Goal: Information Seeking & Learning: Learn about a topic

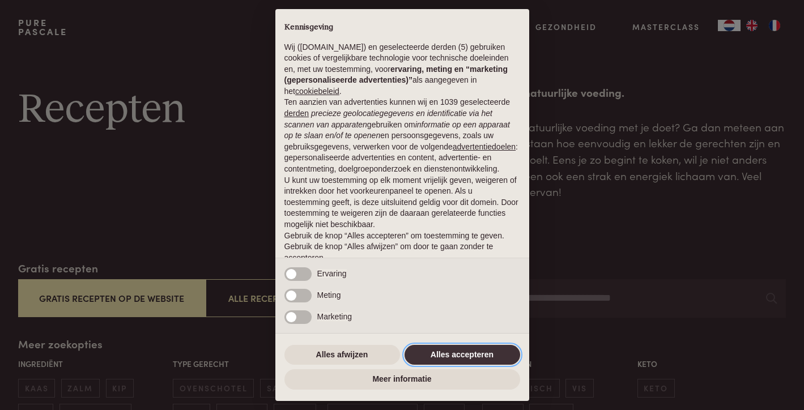
click at [472, 352] on button "Alles accepteren" at bounding box center [462, 355] width 116 height 20
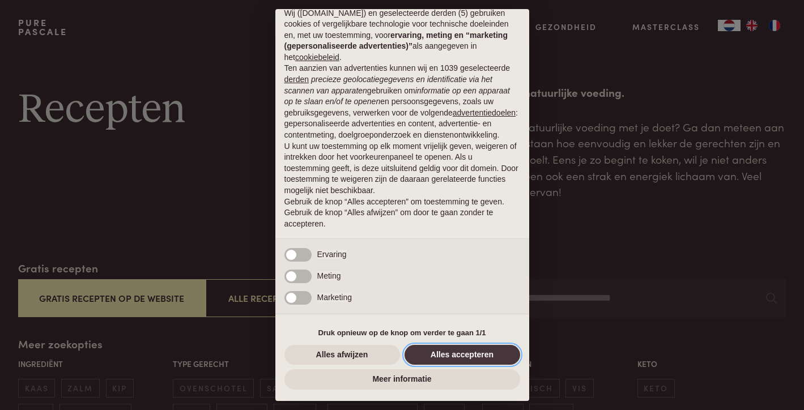
click at [470, 351] on button "Alles accepteren" at bounding box center [462, 355] width 116 height 20
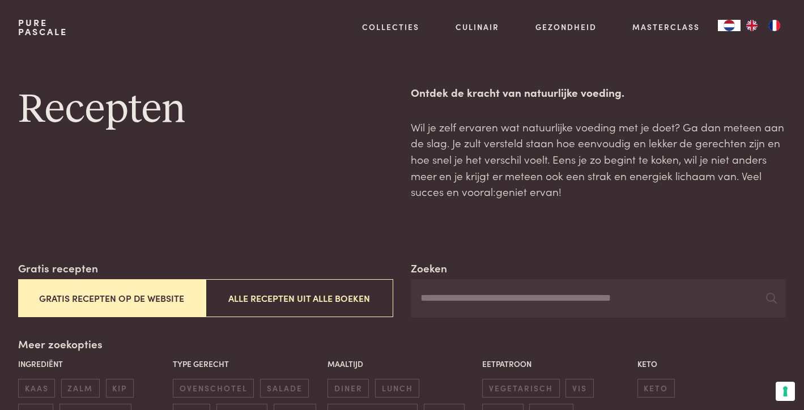
click at [101, 292] on button "Gratis recepten op de website" at bounding box center [112, 298] width 188 height 38
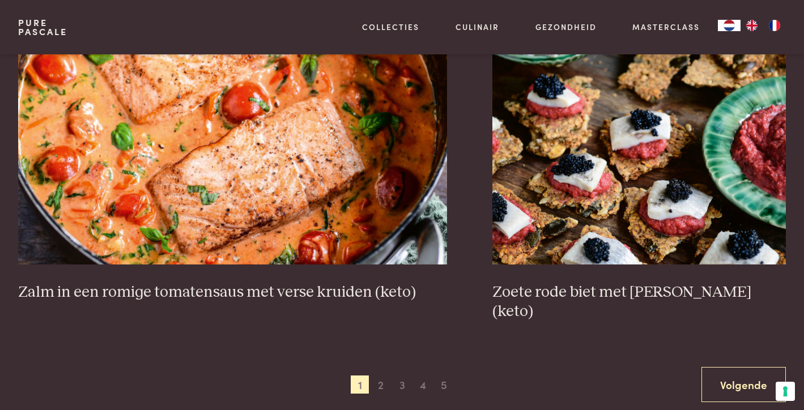
scroll to position [2073, 0]
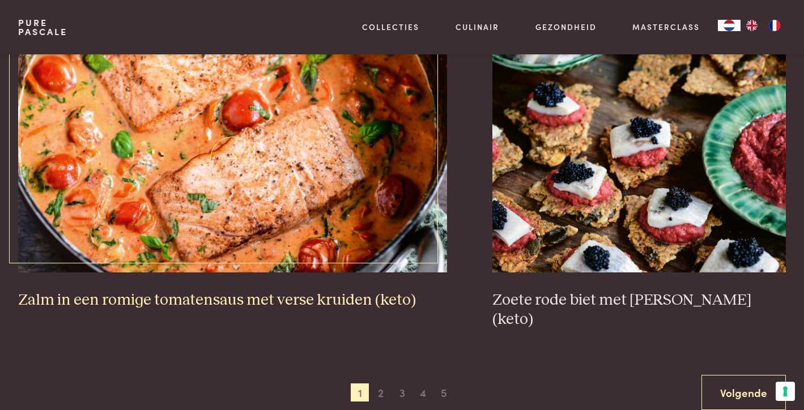
click at [213, 295] on h3 "Zalm in een romige tomatensaus met verse kruiden (keto)" at bounding box center [232, 301] width 429 height 20
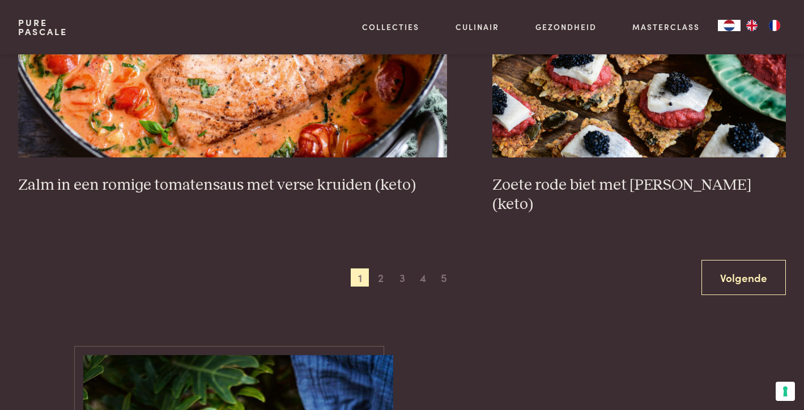
scroll to position [2186, 0]
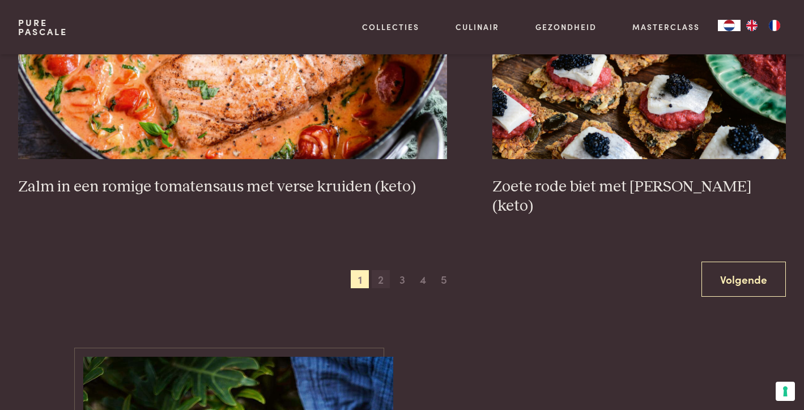
click at [383, 270] on span "2" at bounding box center [381, 279] width 18 height 18
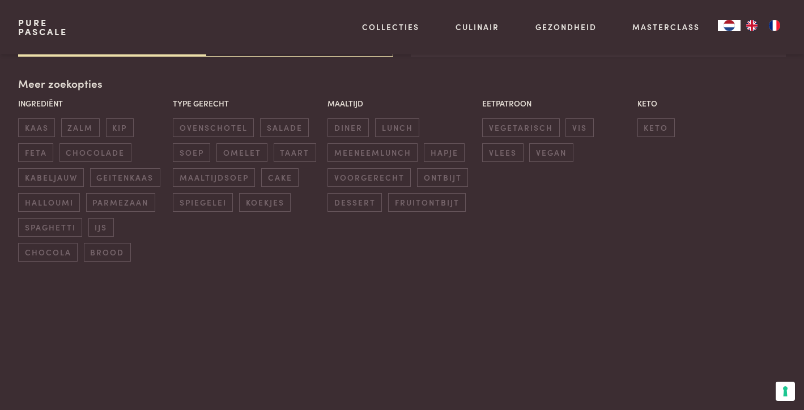
scroll to position [260, 0]
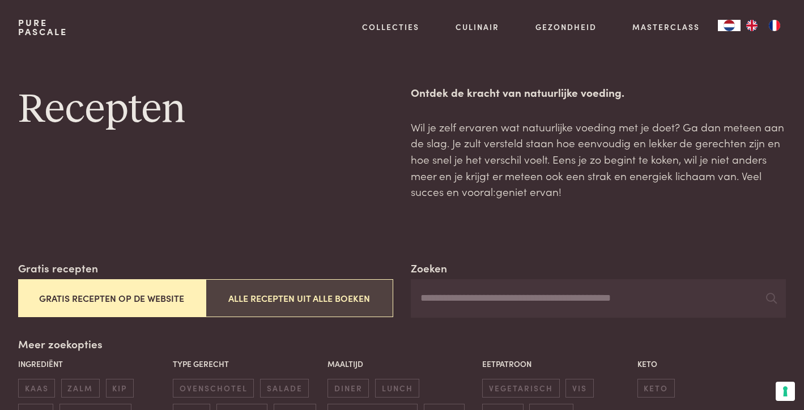
click at [274, 300] on button "Alle recepten uit alle boeken" at bounding box center [300, 298] width 188 height 38
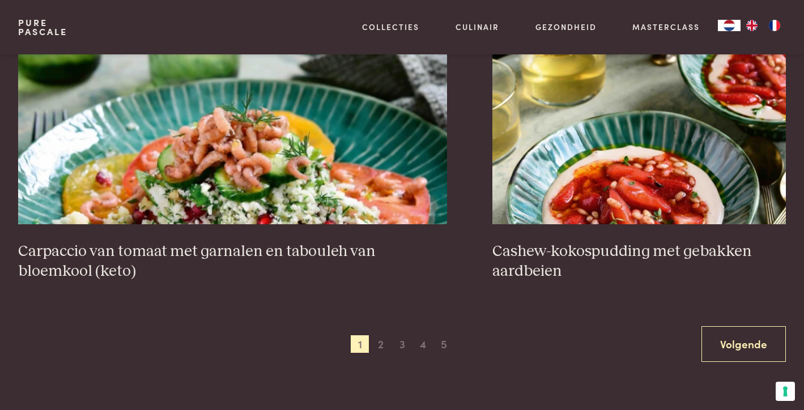
scroll to position [2164, 0]
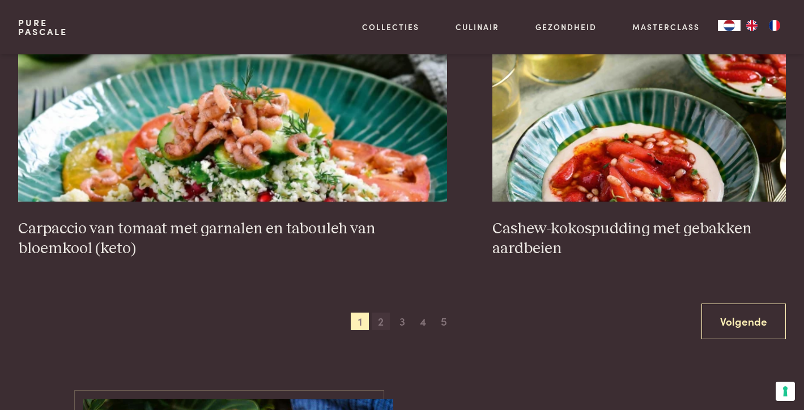
click at [382, 320] on span "2" at bounding box center [381, 322] width 18 height 18
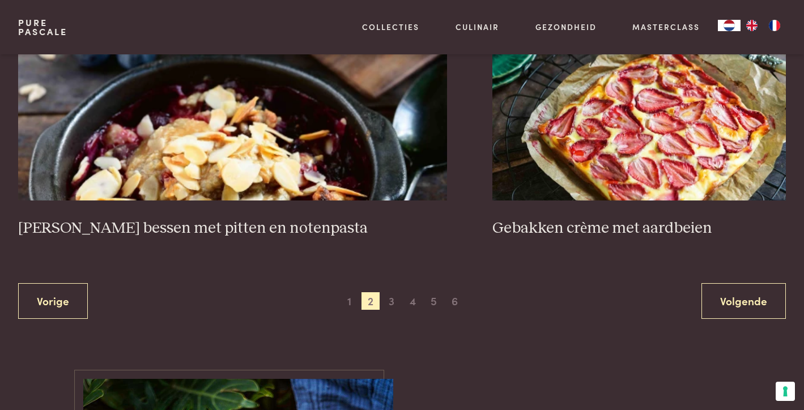
scroll to position [2186, 0]
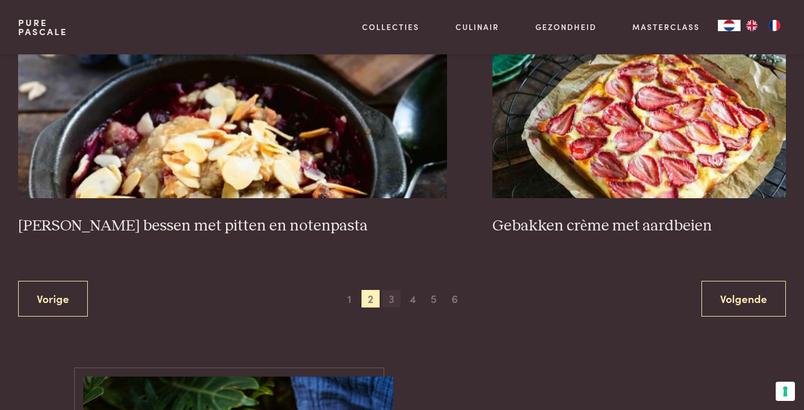
click at [390, 298] on span "3" at bounding box center [391, 299] width 18 height 18
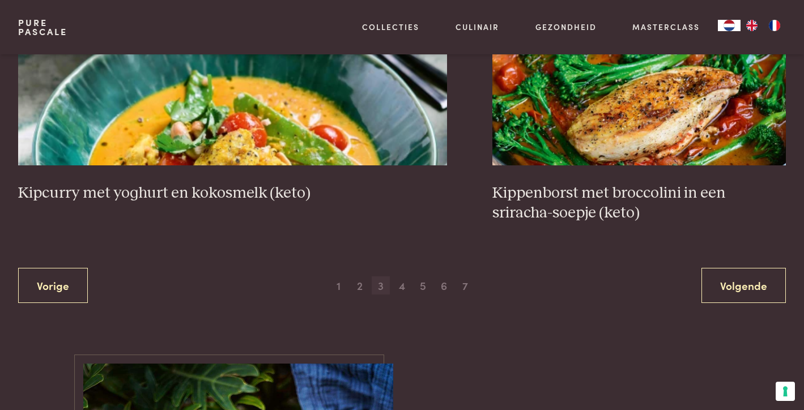
scroll to position [2232, 0]
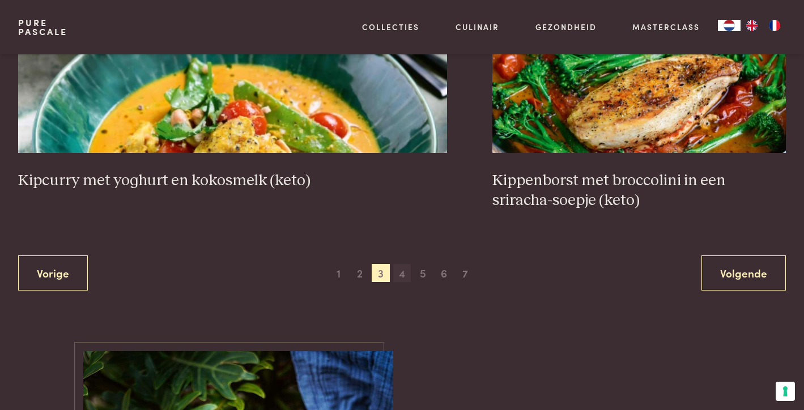
click at [404, 275] on span "4" at bounding box center [402, 273] width 18 height 18
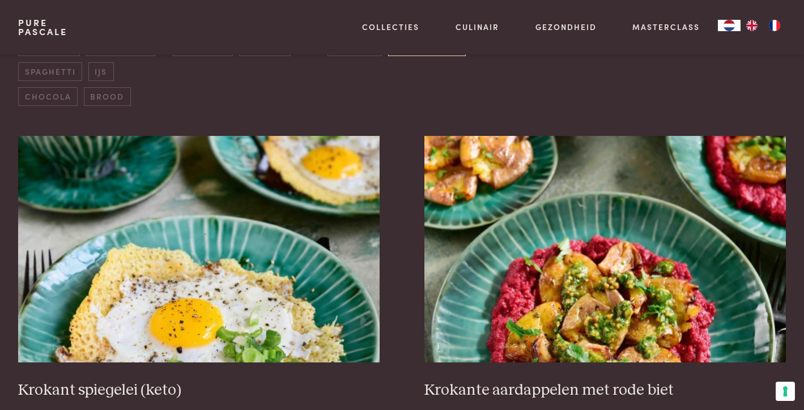
scroll to position [419, 0]
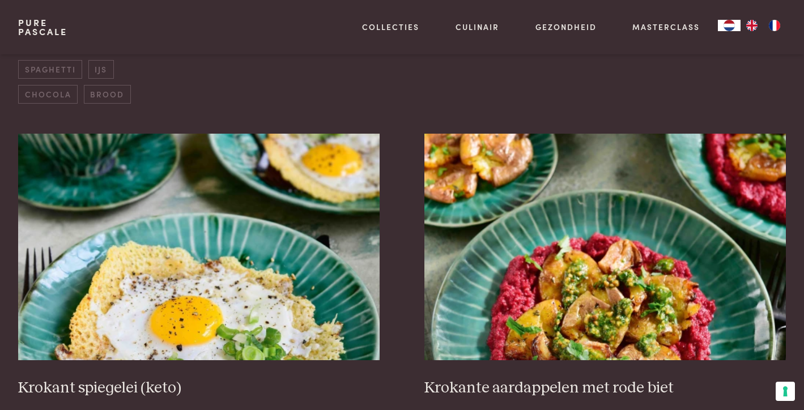
click at [631, 93] on div "Ingrediënt kaas zalm kip feta chocolade kabeljauw geitenkaas halloumi parmezaan…" at bounding box center [402, 22] width 774 height 170
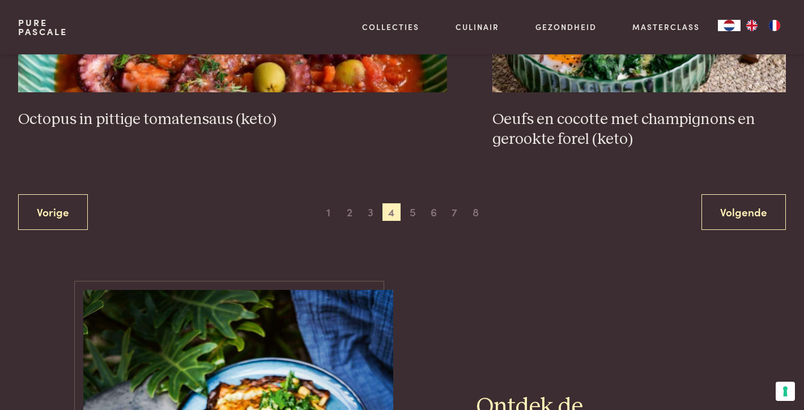
scroll to position [2300, 0]
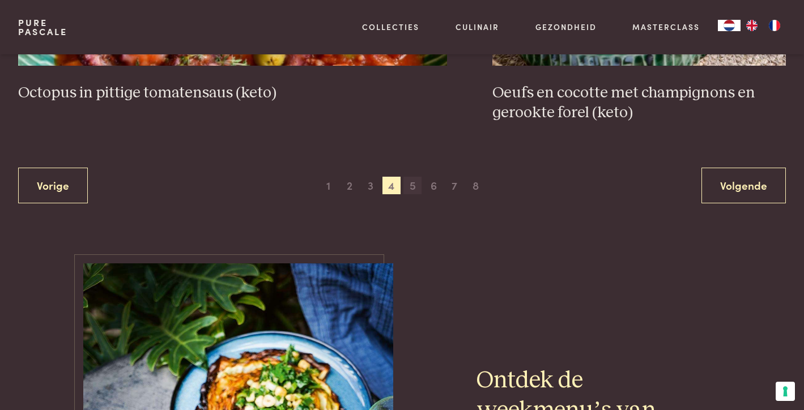
click at [412, 185] on span "5" at bounding box center [412, 186] width 18 height 18
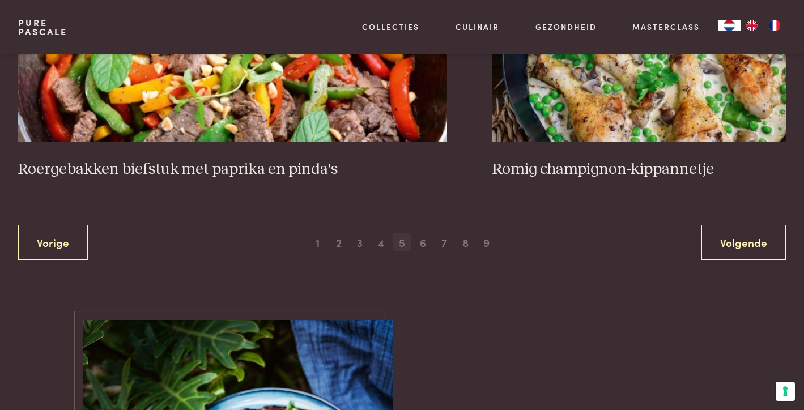
scroll to position [2232, 0]
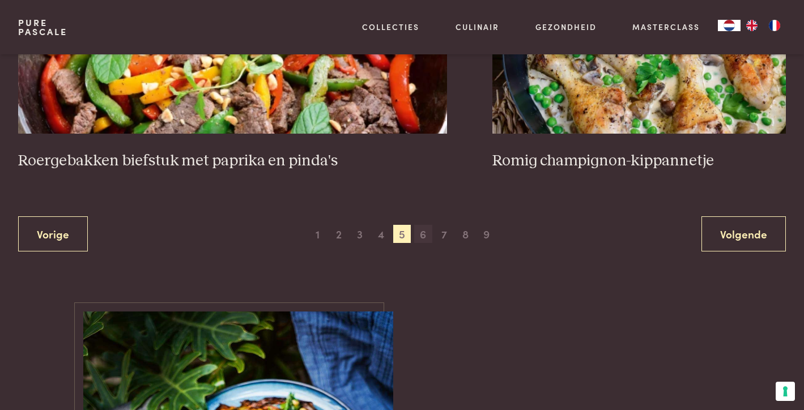
click at [420, 232] on span "6" at bounding box center [423, 234] width 18 height 18
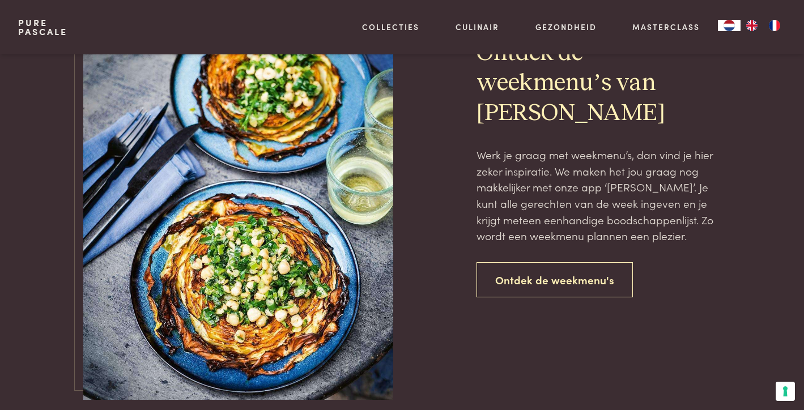
scroll to position [2639, 0]
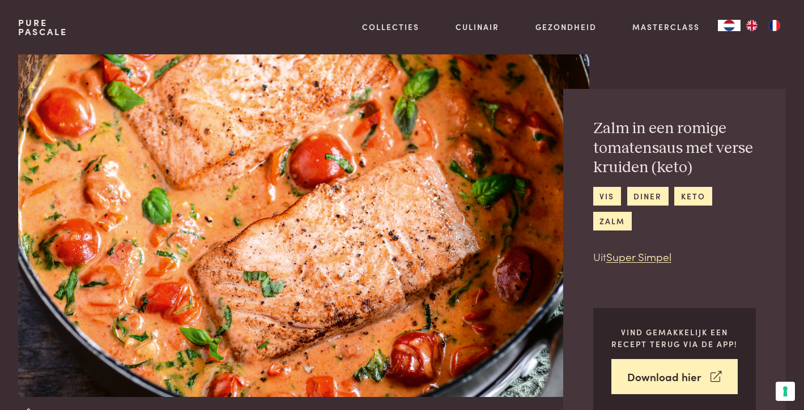
scroll to position [23, 0]
